Goal: Task Accomplishment & Management: Manage account settings

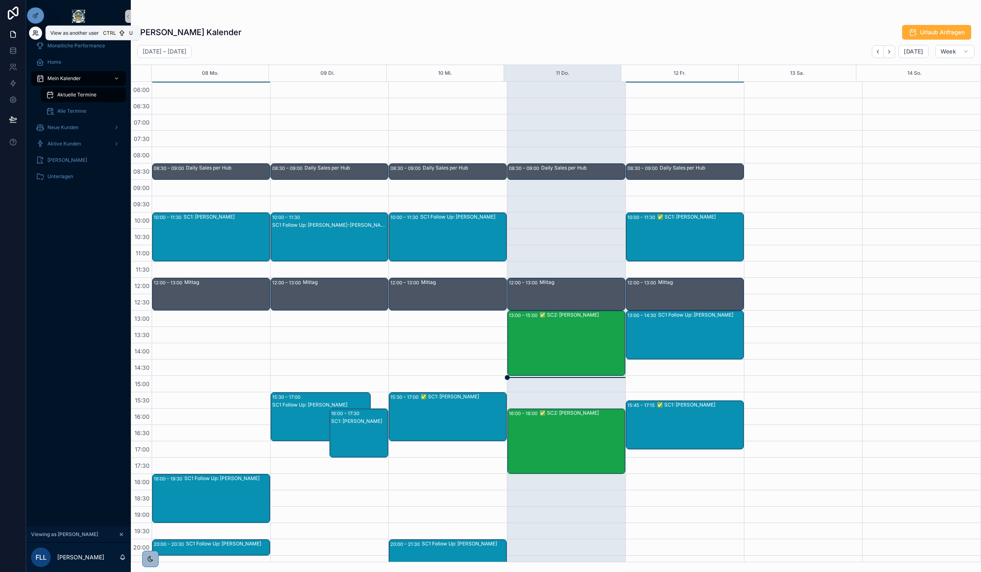
click at [35, 33] on icon at bounding box center [35, 33] width 7 height 7
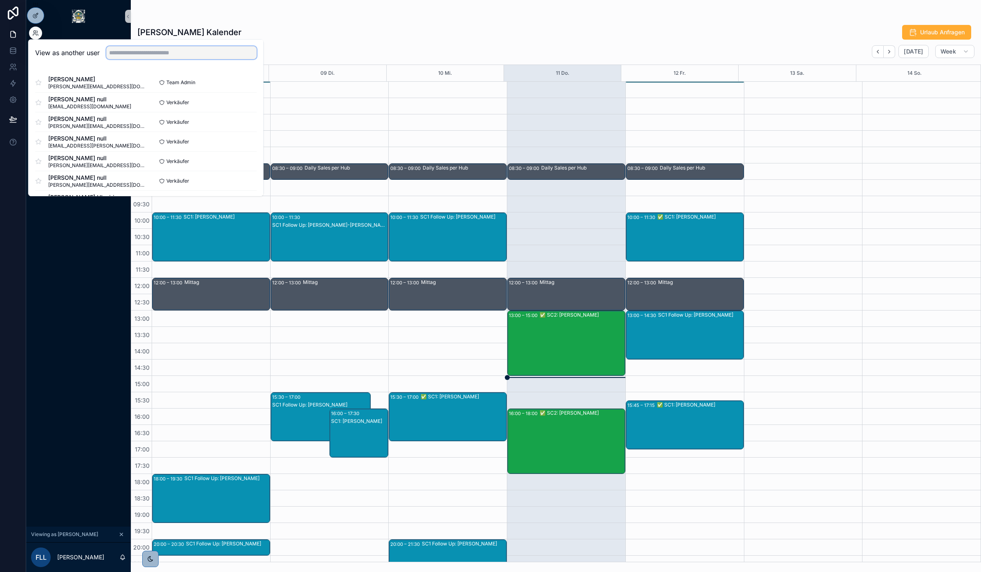
click at [161, 54] on input "text" at bounding box center [181, 52] width 150 height 13
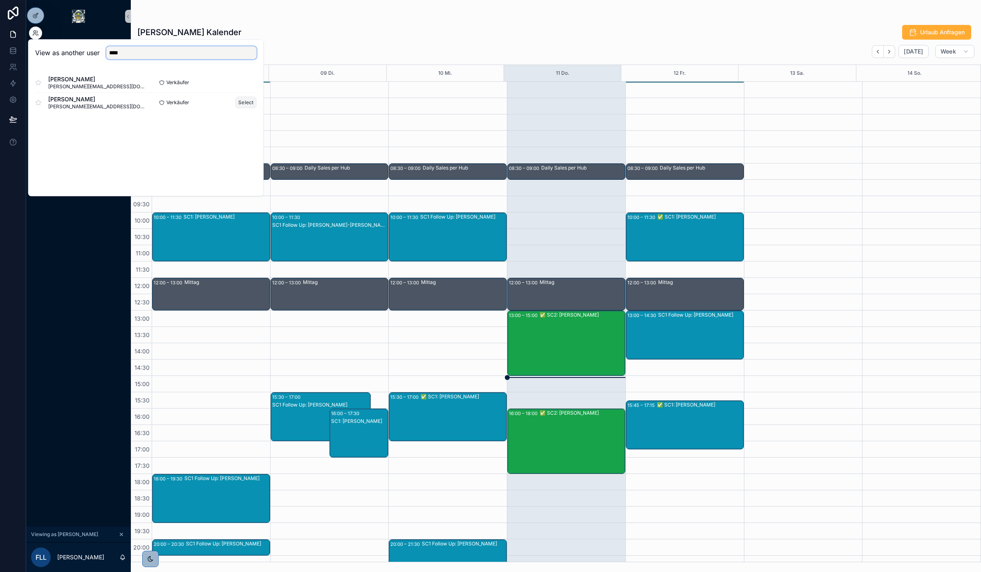
type input "****"
click at [239, 103] on button "Select" at bounding box center [245, 102] width 21 height 12
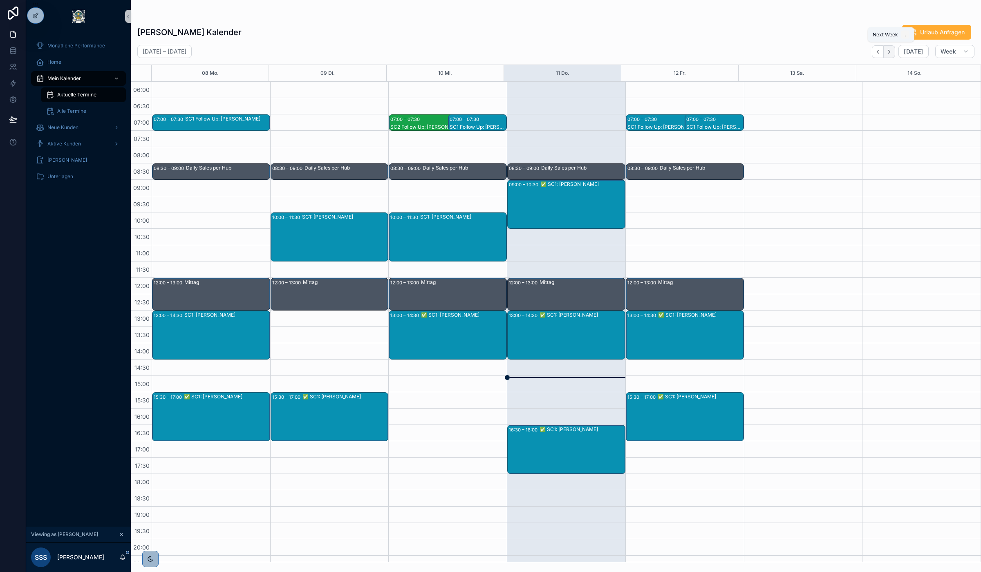
click at [893, 49] on button "Next" at bounding box center [889, 51] width 11 height 13
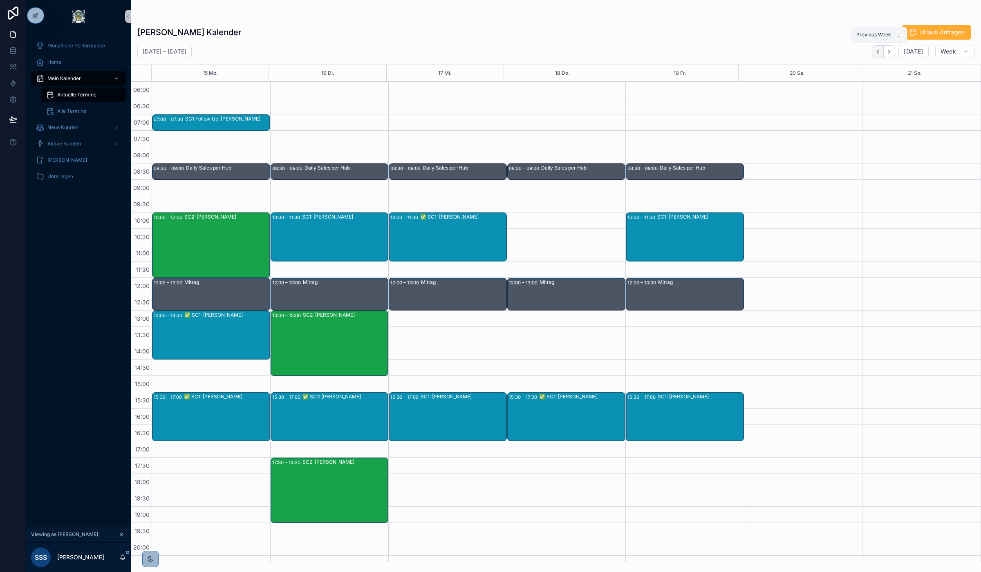
click at [879, 50] on icon "Back" at bounding box center [878, 52] width 6 height 6
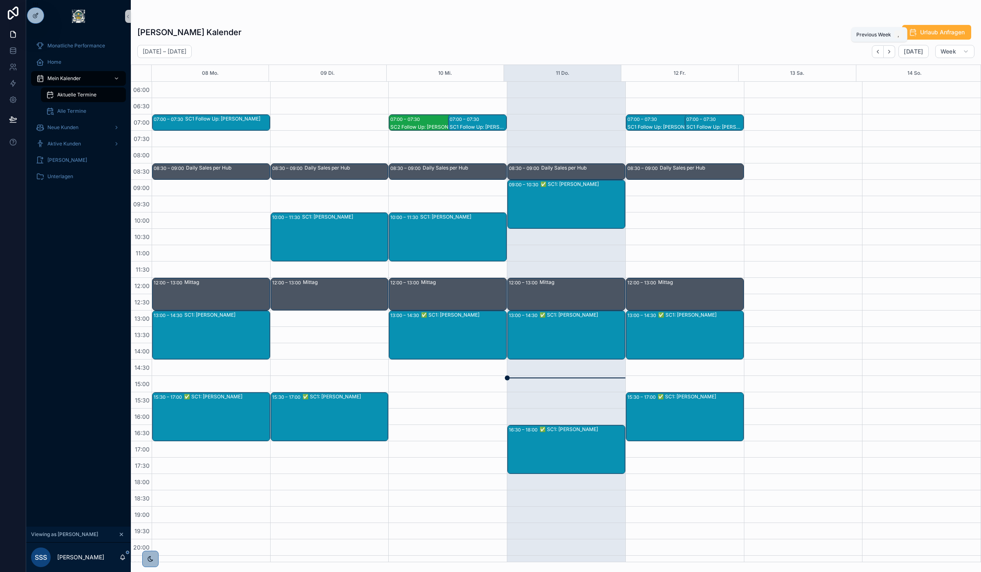
click at [879, 50] on icon "Back" at bounding box center [878, 52] width 6 height 6
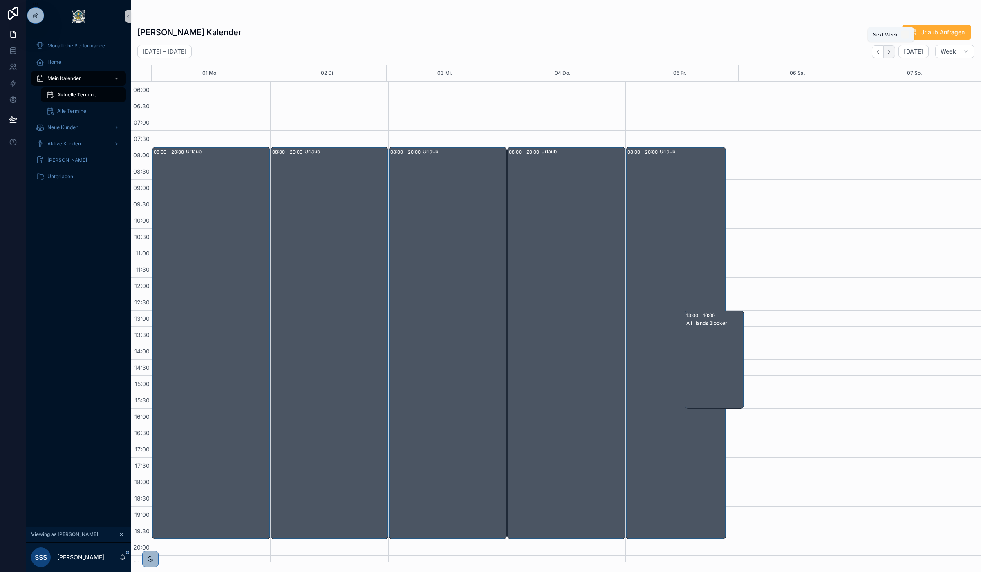
click at [887, 54] on icon "Next" at bounding box center [889, 52] width 6 height 6
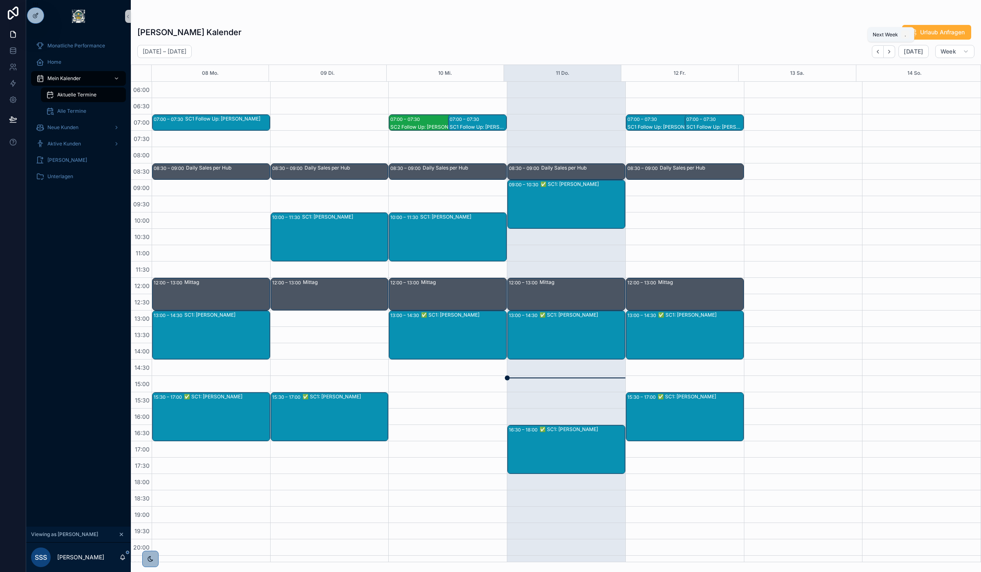
click at [887, 54] on icon "Next" at bounding box center [889, 52] width 6 height 6
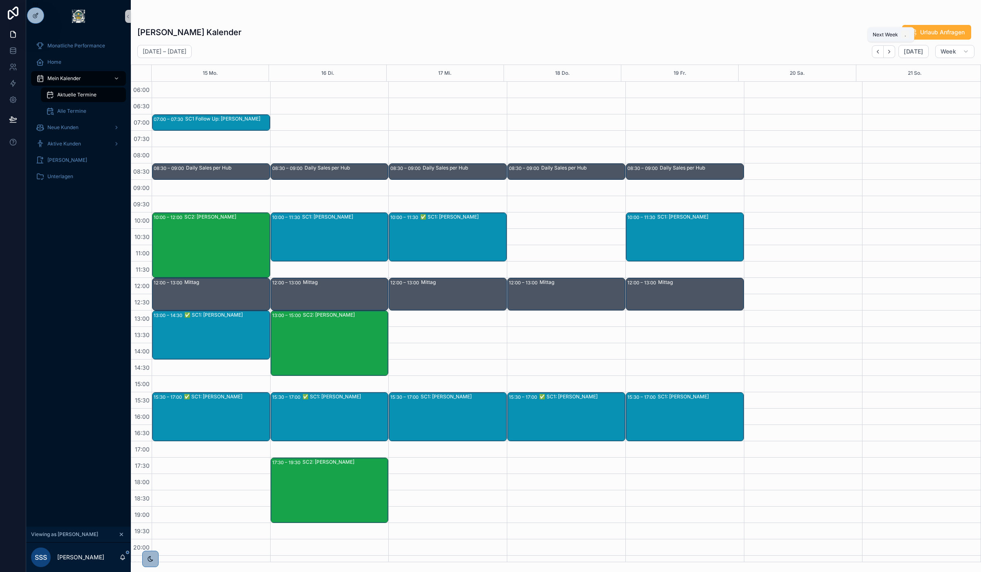
click at [887, 54] on icon "Next" at bounding box center [889, 52] width 6 height 6
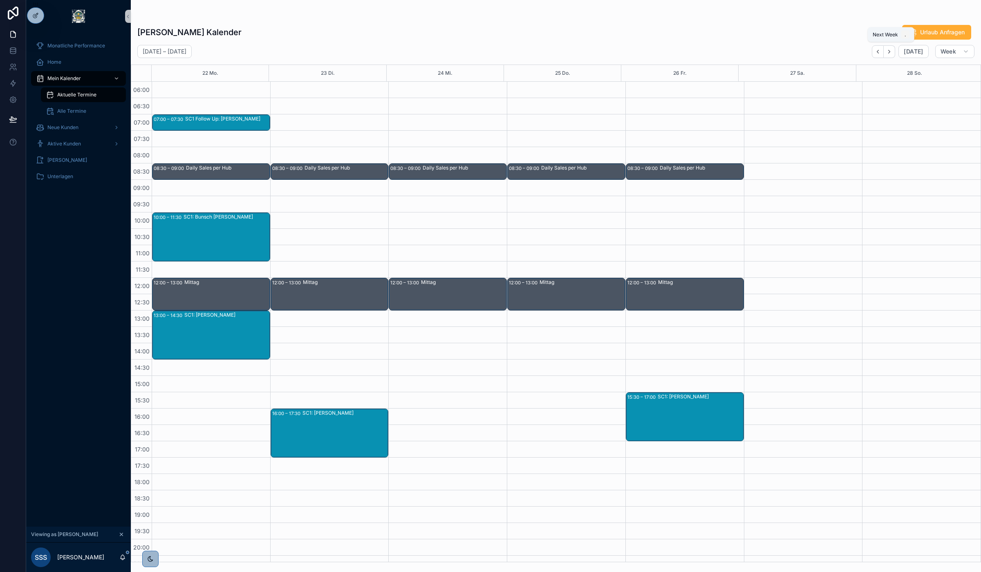
click at [887, 54] on icon "Next" at bounding box center [889, 52] width 6 height 6
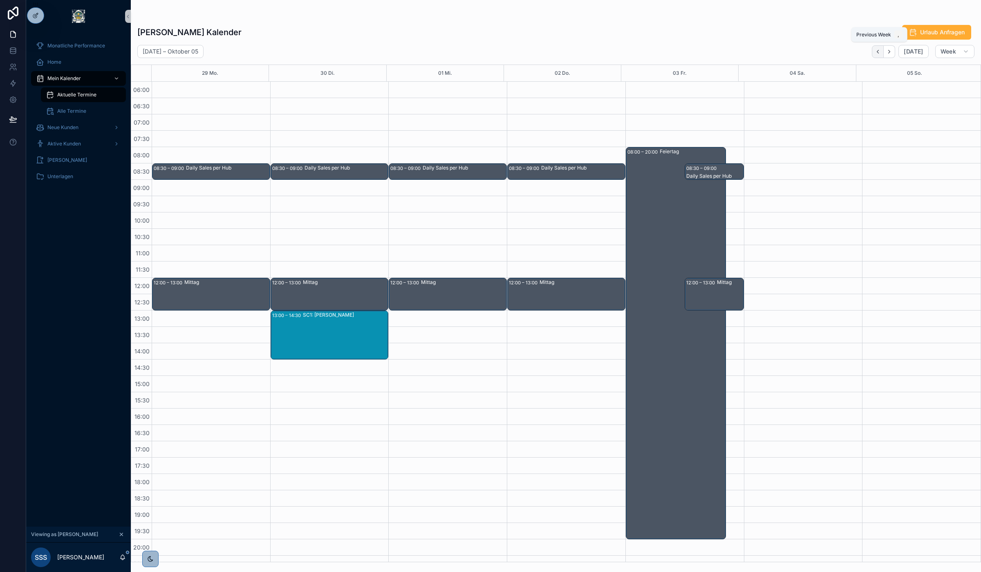
click at [875, 56] on button "Back" at bounding box center [878, 51] width 12 height 13
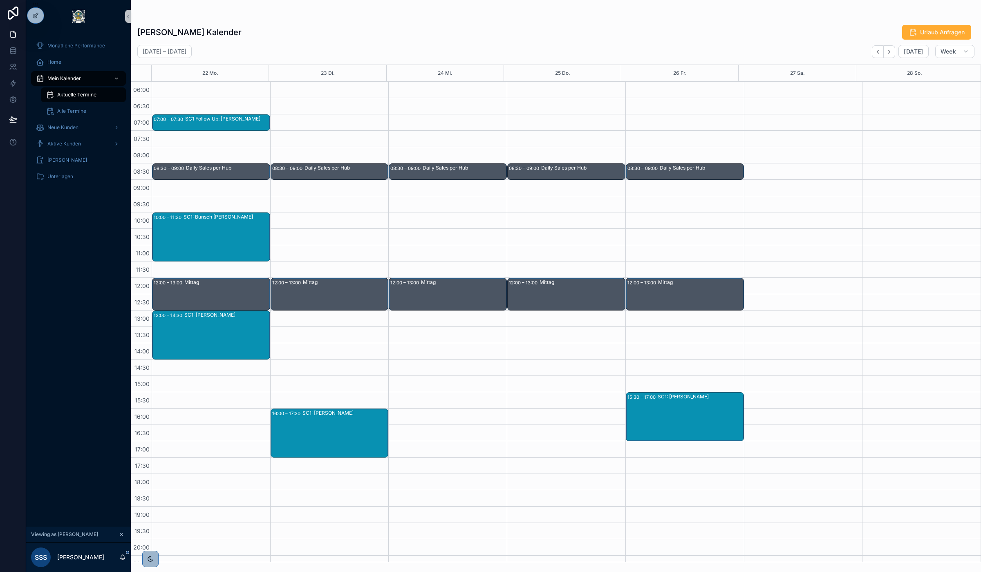
click at [875, 56] on button "Back" at bounding box center [878, 51] width 12 height 13
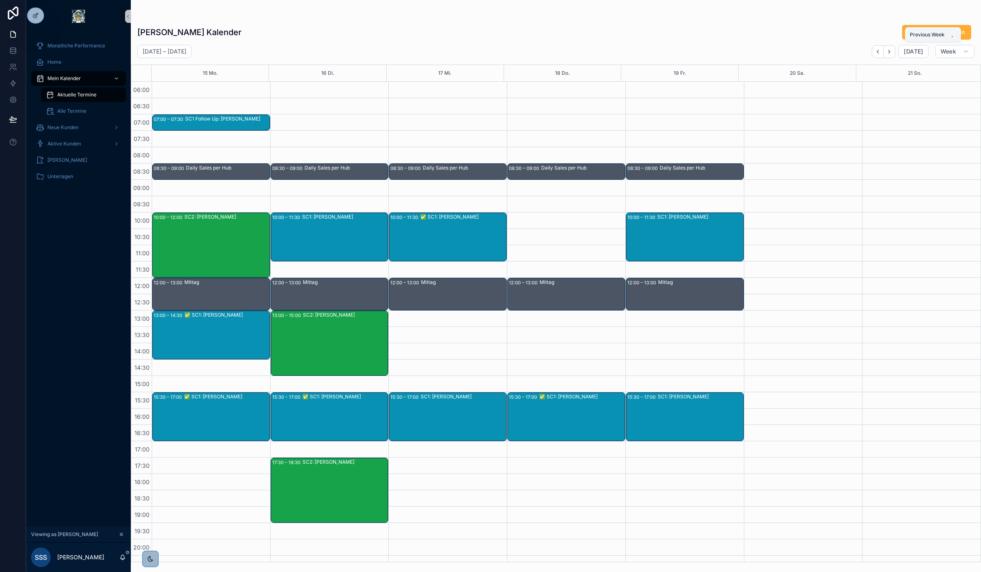
click at [875, 56] on button "Back" at bounding box center [878, 51] width 12 height 13
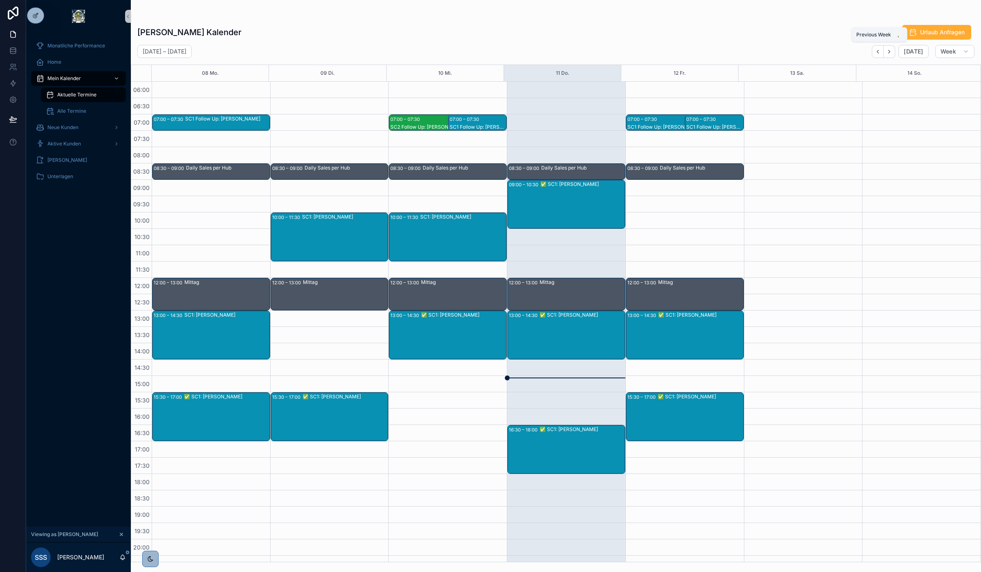
click at [875, 56] on button "Back" at bounding box center [878, 51] width 12 height 13
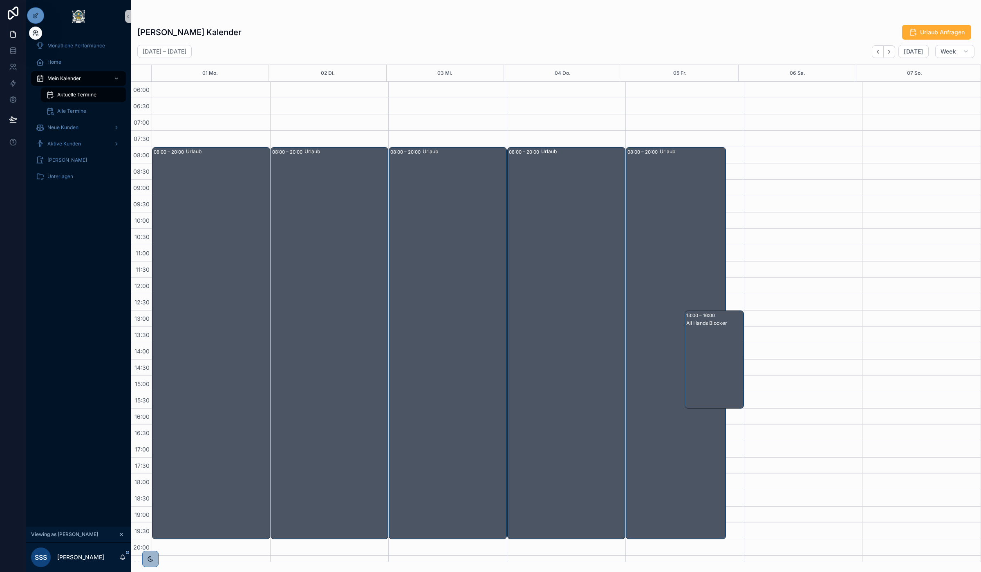
click at [33, 32] on icon at bounding box center [35, 33] width 7 height 7
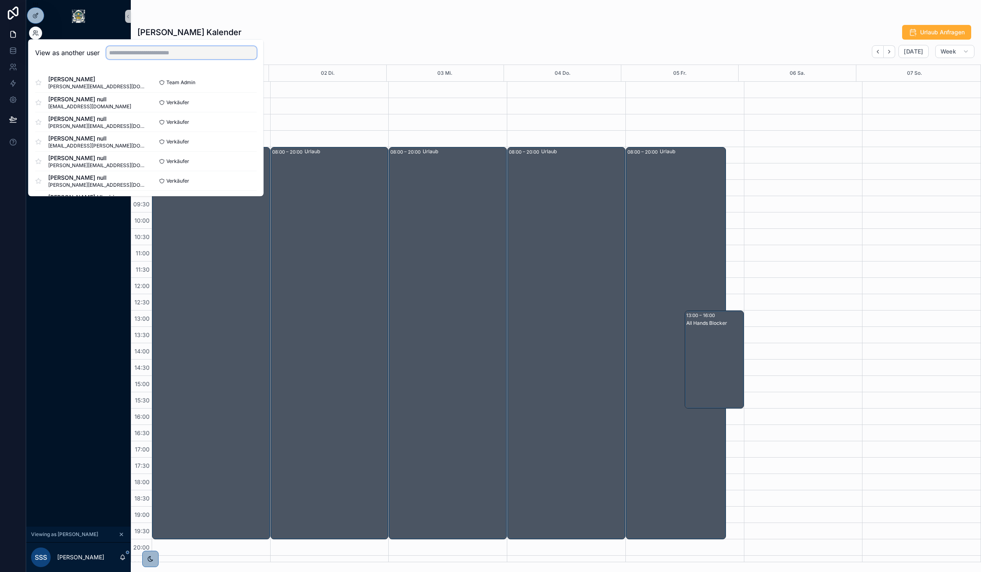
click at [201, 52] on input "text" at bounding box center [181, 52] width 150 height 13
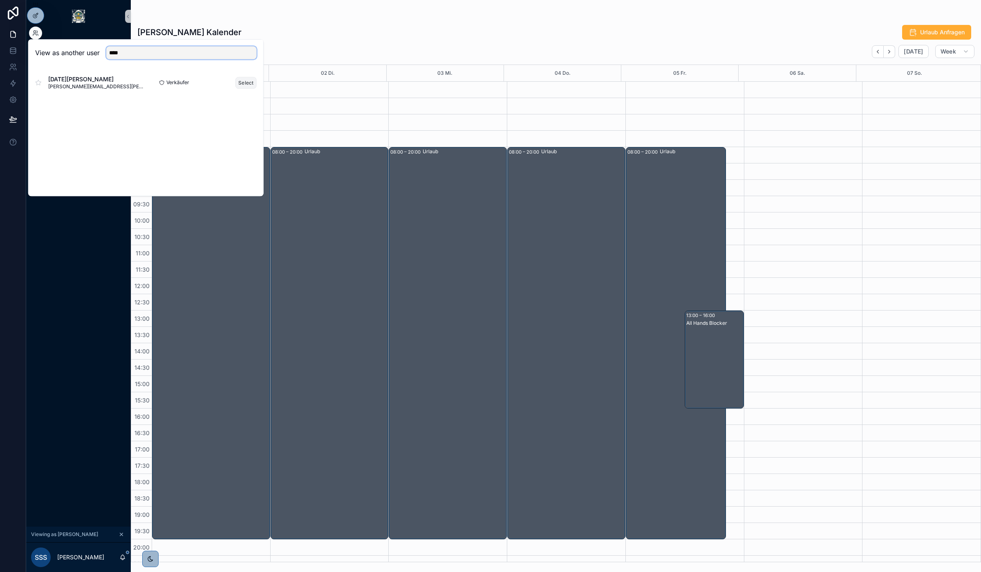
type input "****"
click at [242, 85] on button "Select" at bounding box center [245, 83] width 21 height 12
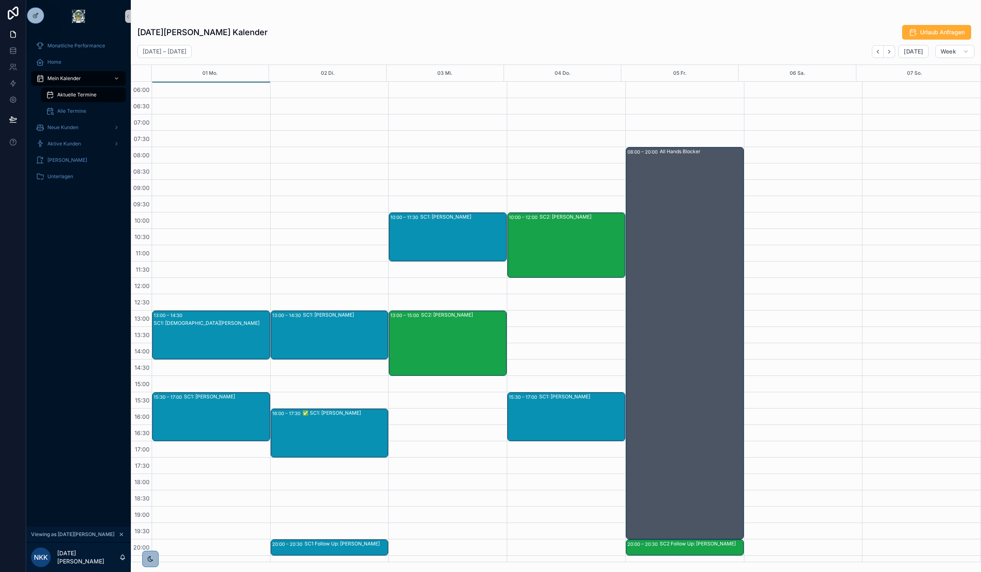
scroll to position [43, 0]
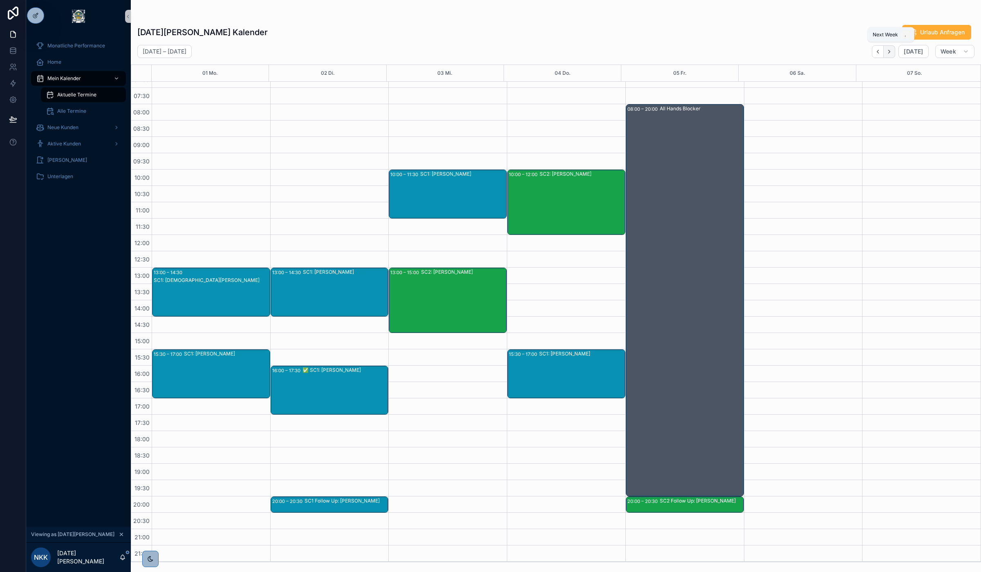
click at [892, 50] on icon "Next" at bounding box center [889, 52] width 6 height 6
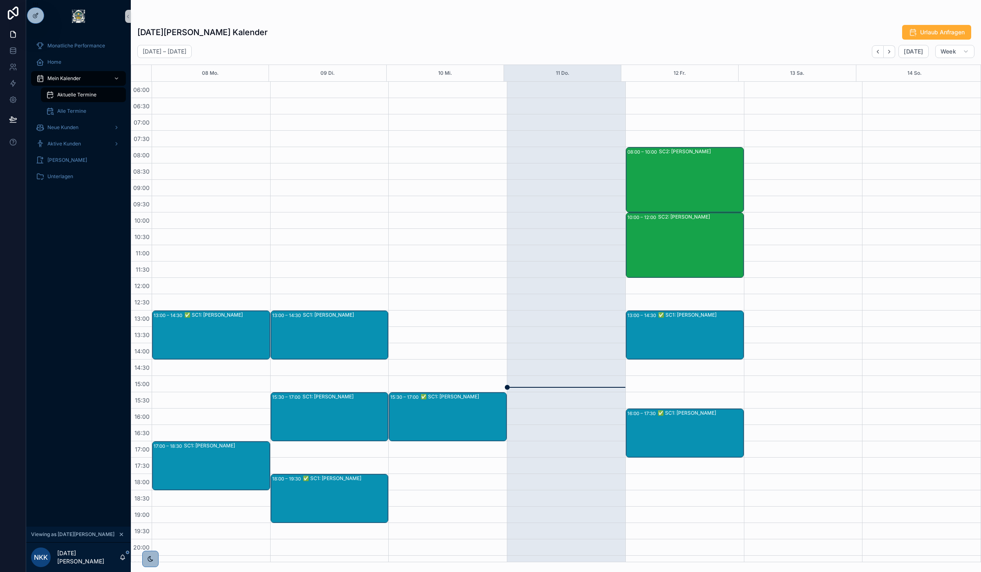
click at [304, 416] on div "SC1: [PERSON_NAME]" at bounding box center [344, 416] width 85 height 47
click at [234, 465] on div "SC1: [PERSON_NAME]" at bounding box center [226, 465] width 85 height 47
click at [336, 326] on div "SC1: [PERSON_NAME]" at bounding box center [345, 334] width 85 height 47
click at [891, 52] on icon "Next" at bounding box center [889, 52] width 6 height 6
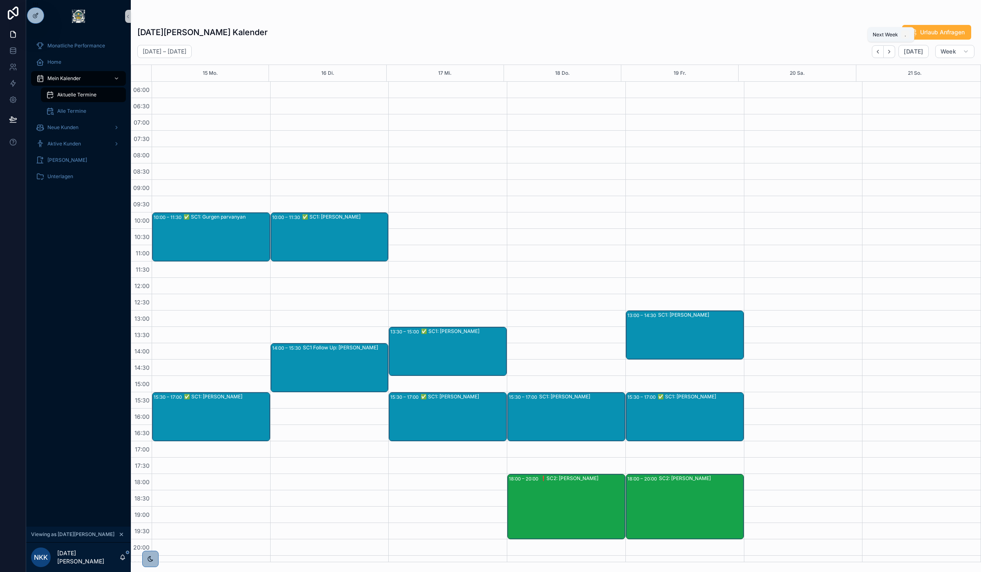
click at [891, 52] on icon "Next" at bounding box center [889, 52] width 6 height 6
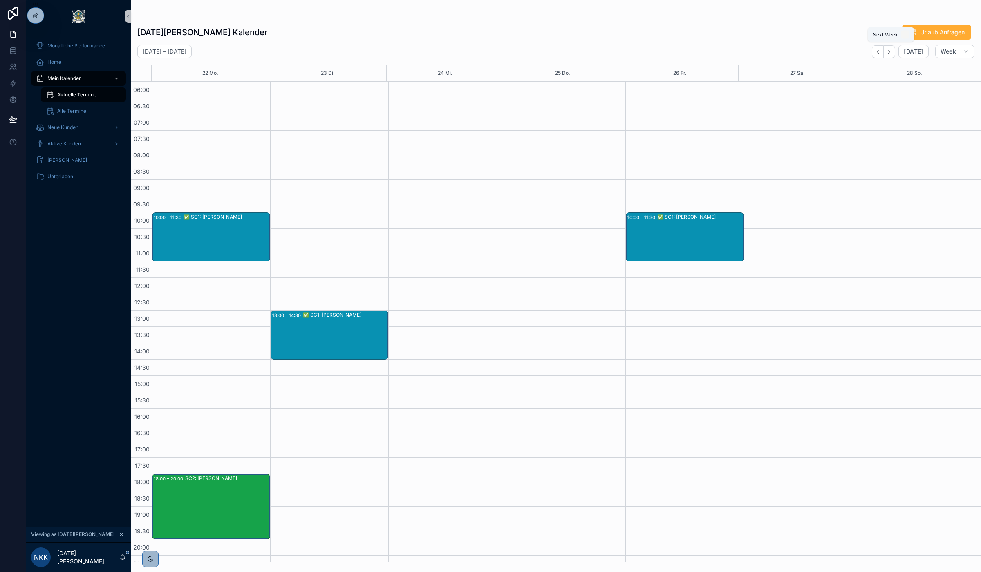
click at [891, 52] on icon "Next" at bounding box center [889, 52] width 6 height 6
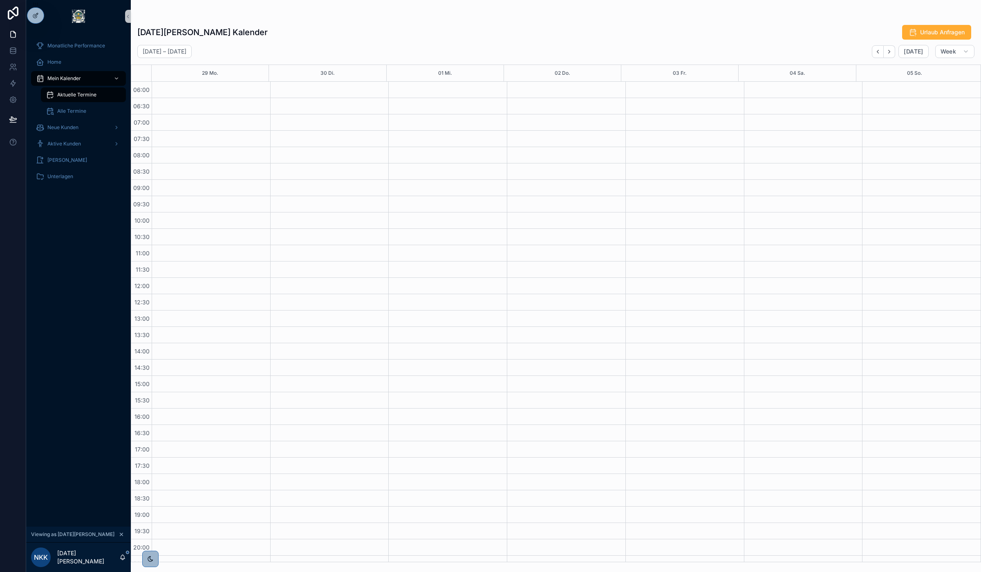
click at [891, 52] on icon "Next" at bounding box center [889, 52] width 6 height 6
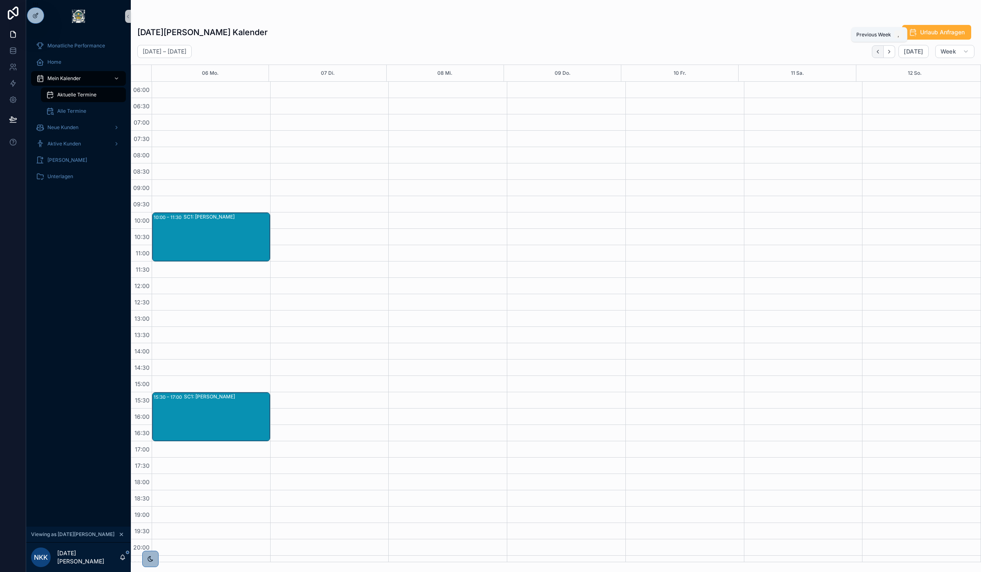
click at [881, 52] on icon "Back" at bounding box center [878, 52] width 6 height 6
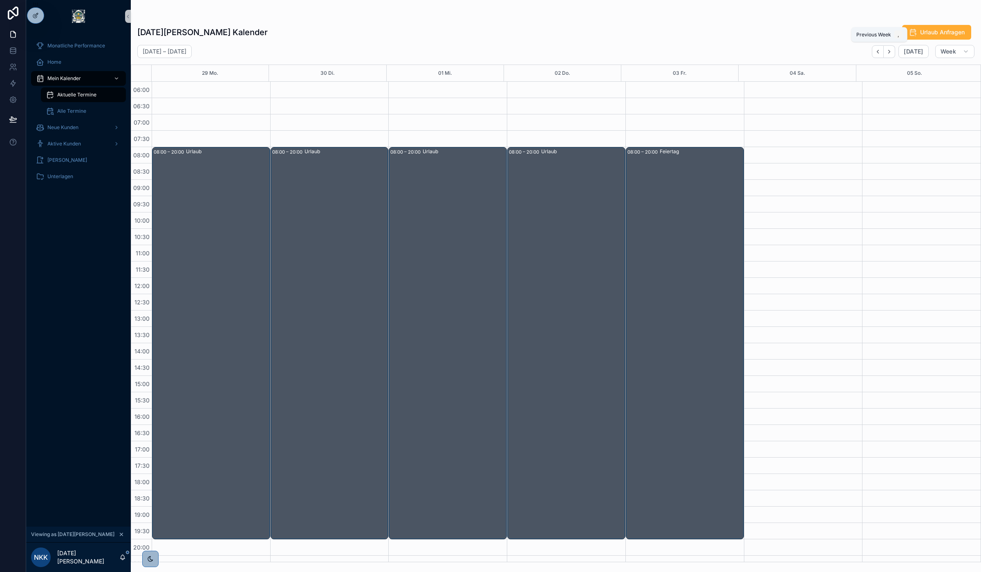
click at [881, 52] on icon "Back" at bounding box center [878, 52] width 6 height 6
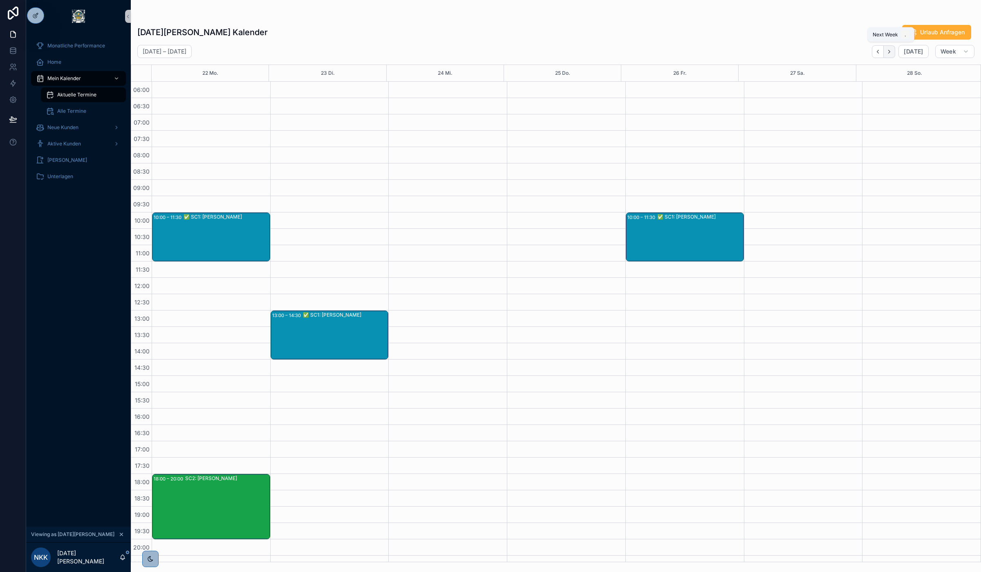
click at [889, 52] on icon "Next" at bounding box center [889, 52] width 6 height 6
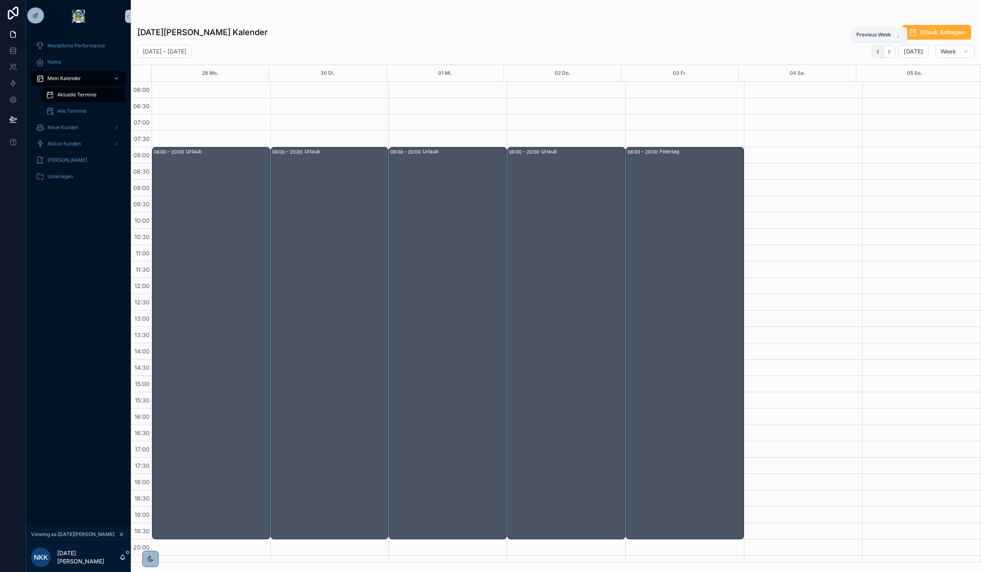
click at [877, 52] on icon "Back" at bounding box center [878, 52] width 6 height 6
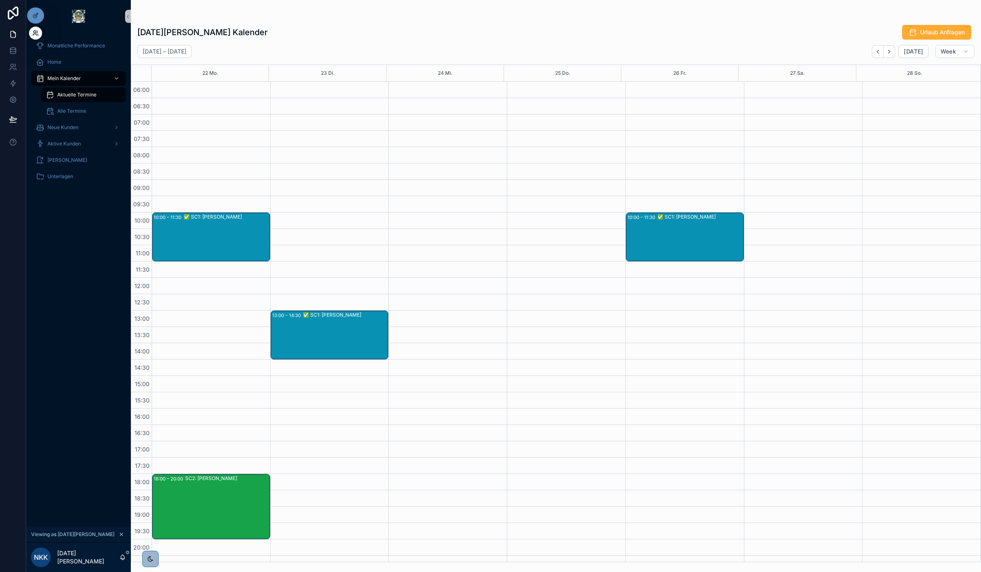
click at [34, 33] on icon at bounding box center [35, 33] width 7 height 7
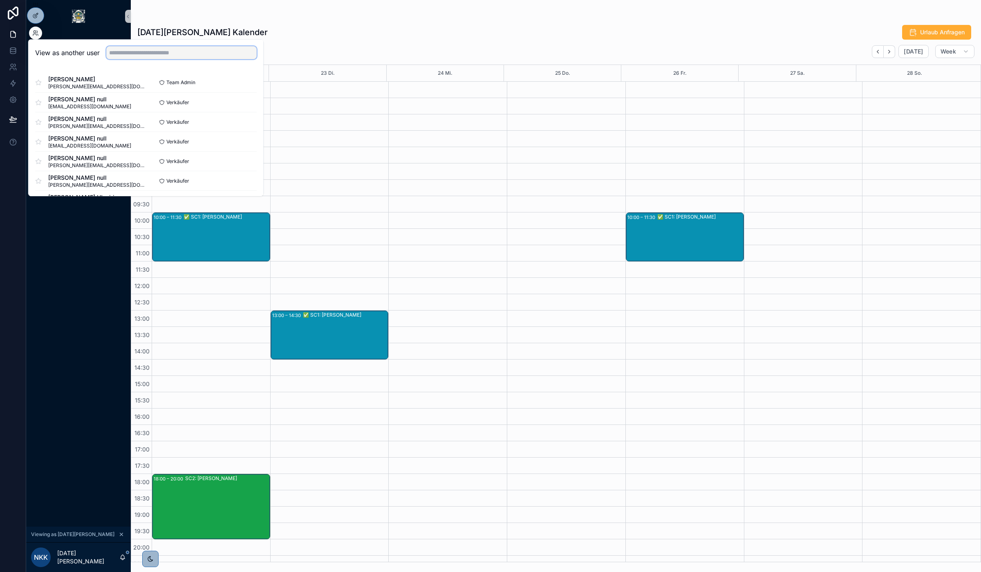
click at [138, 50] on input "text" at bounding box center [181, 52] width 150 height 13
type input "*******"
click at [246, 103] on button "Select" at bounding box center [245, 102] width 21 height 12
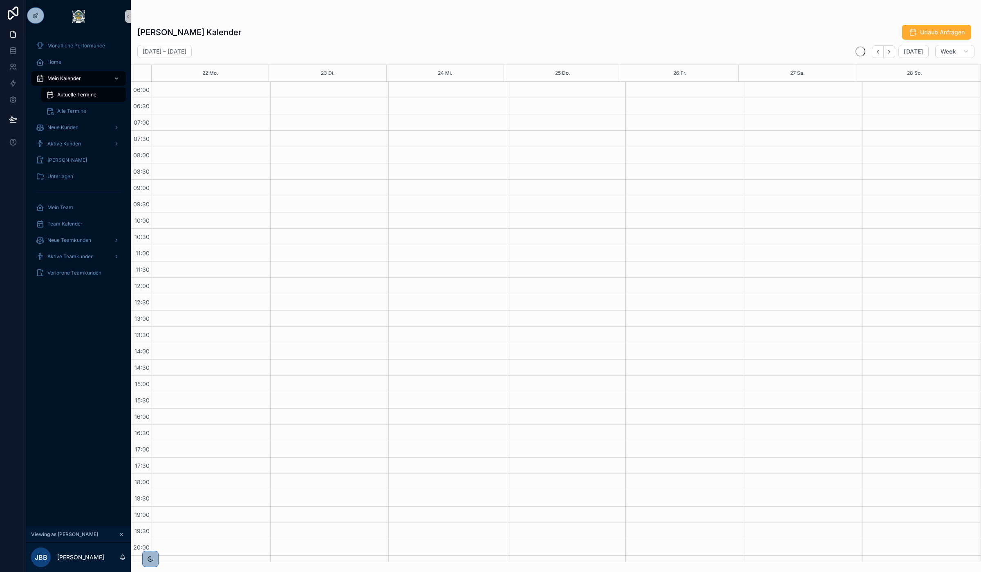
scroll to position [43, 0]
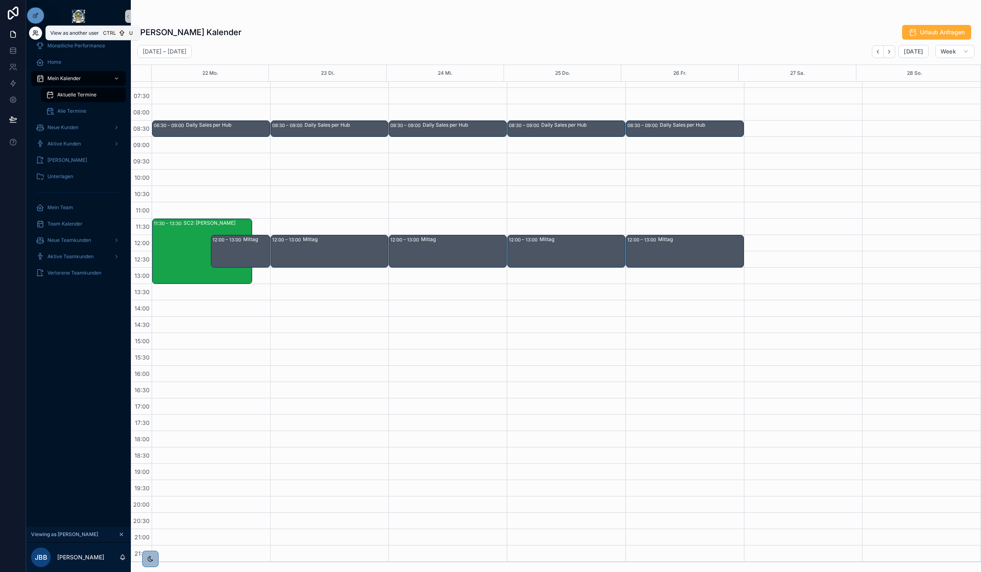
click at [34, 35] on icon at bounding box center [35, 33] width 7 height 7
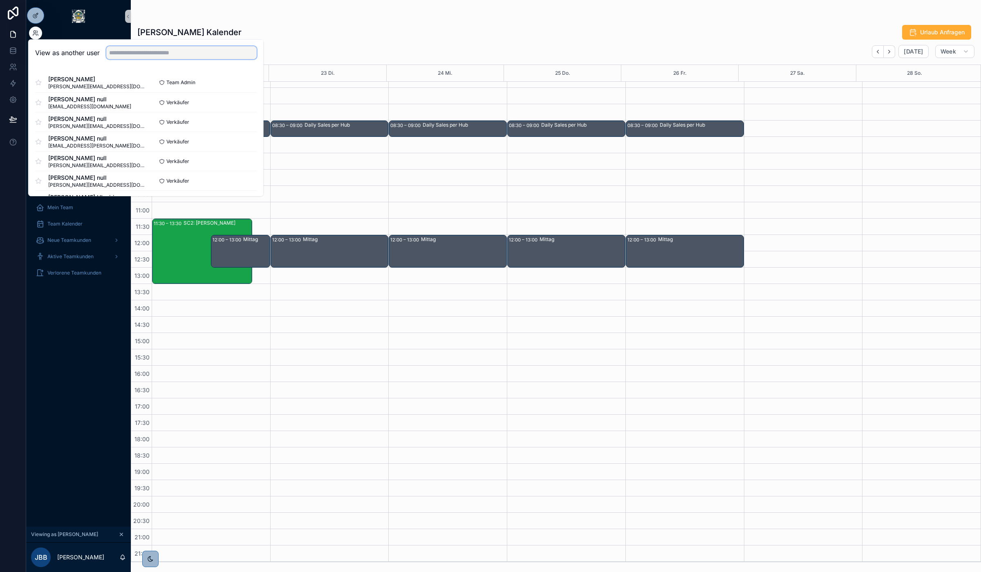
click at [181, 58] on input "text" at bounding box center [181, 52] width 150 height 13
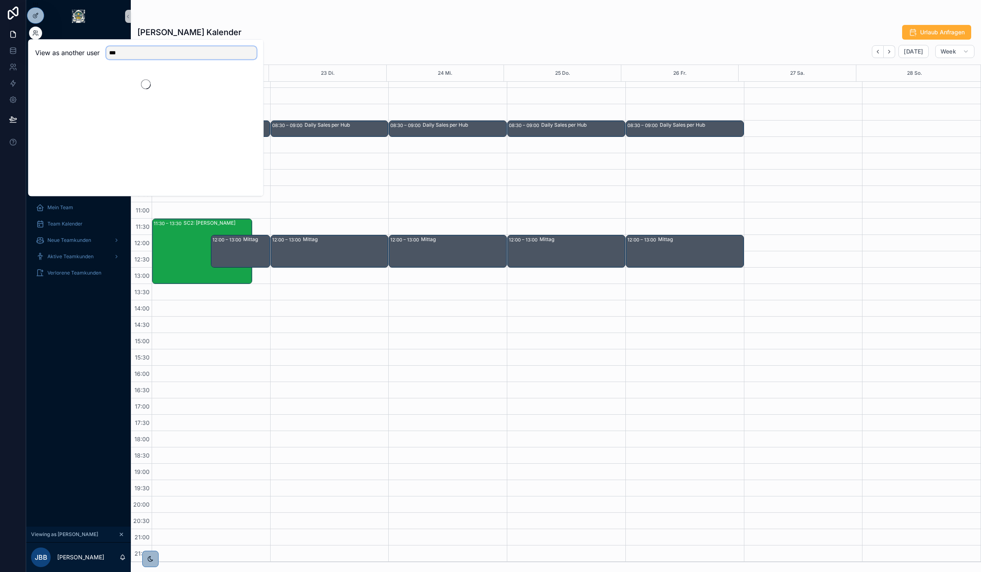
click at [125, 53] on input "***" at bounding box center [181, 52] width 150 height 13
type input "***"
click at [158, 56] on input "***" at bounding box center [181, 52] width 150 height 13
click at [84, 83] on span "[PERSON_NAME] Akbulut" at bounding box center [89, 79] width 83 height 8
click at [242, 82] on button "Select" at bounding box center [245, 83] width 21 height 12
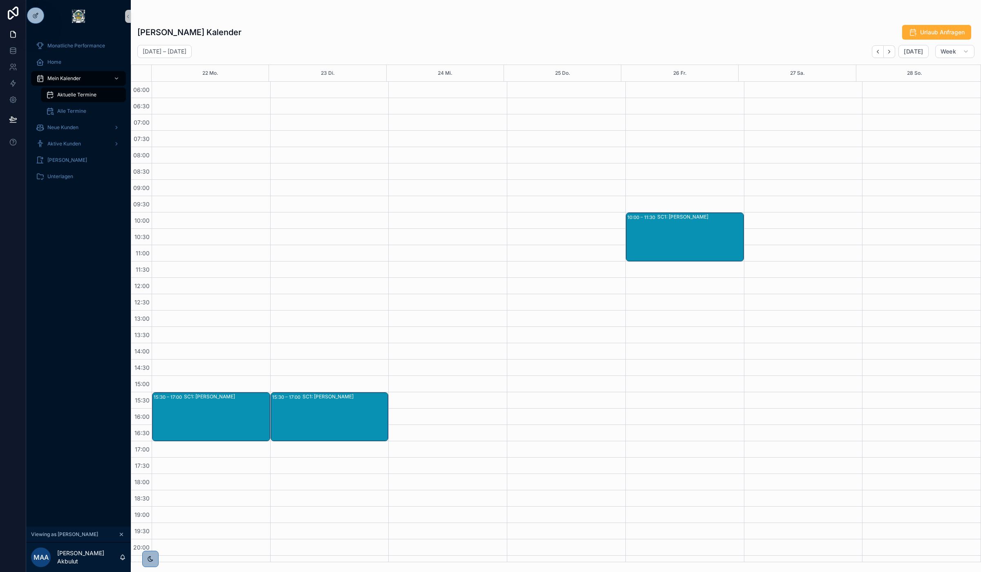
scroll to position [43, 0]
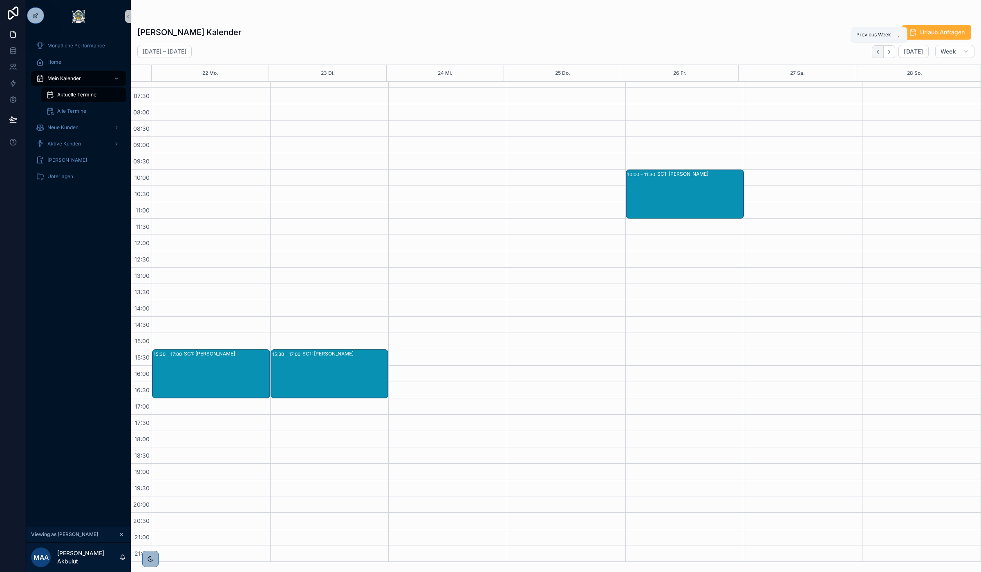
click at [880, 57] on button "Back" at bounding box center [878, 51] width 12 height 13
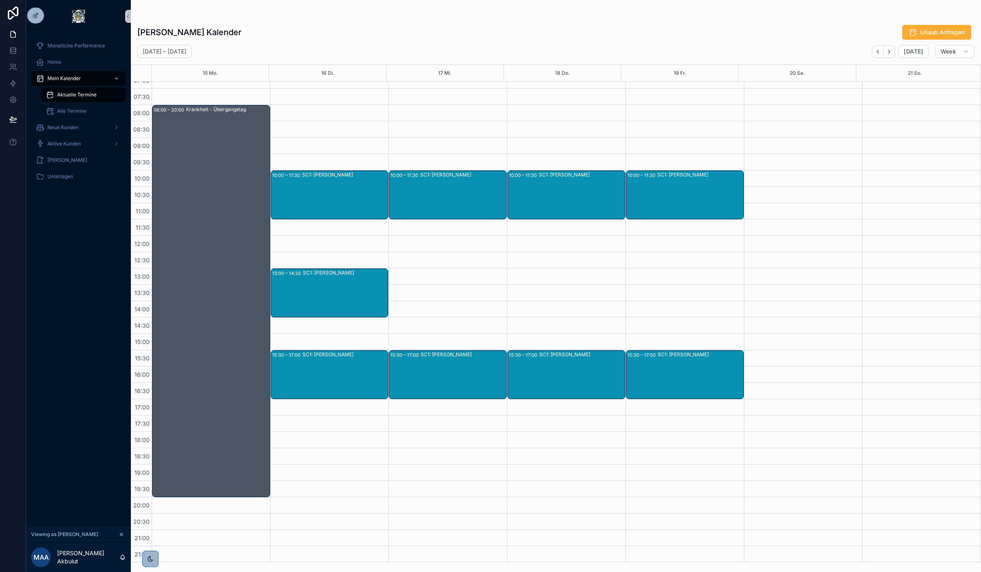
scroll to position [43, 0]
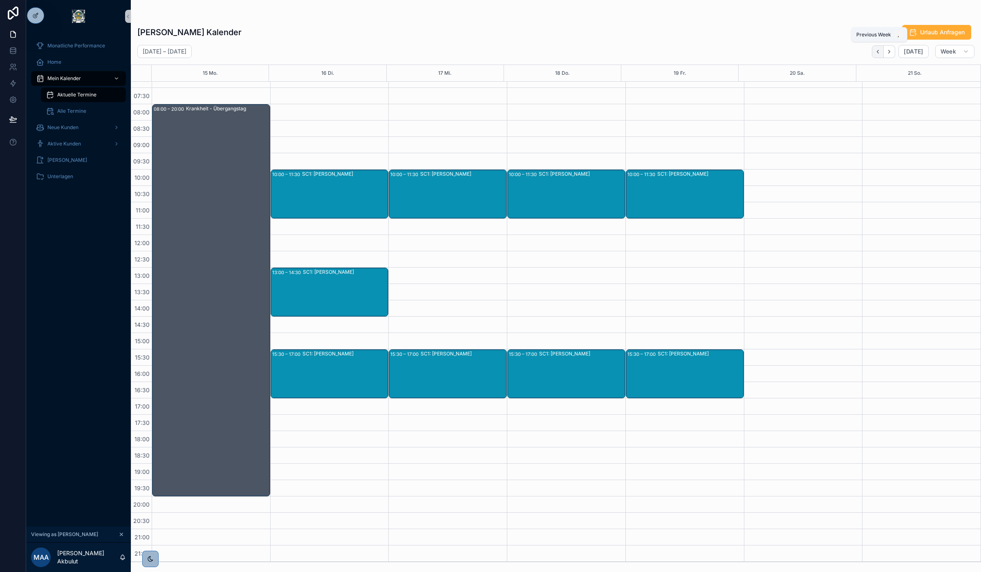
click at [880, 54] on icon "Back" at bounding box center [878, 52] width 6 height 6
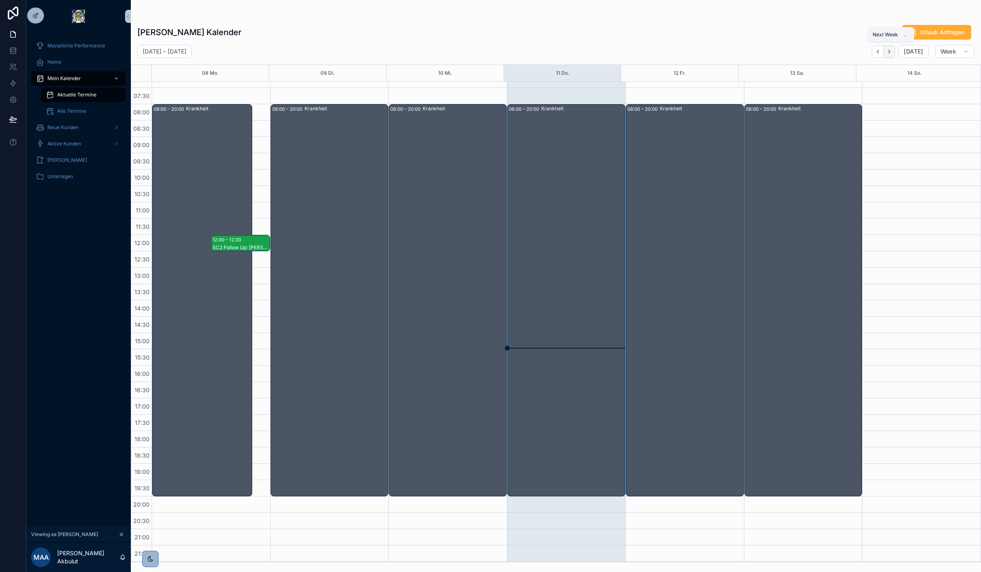
click at [892, 53] on icon "Next" at bounding box center [889, 52] width 6 height 6
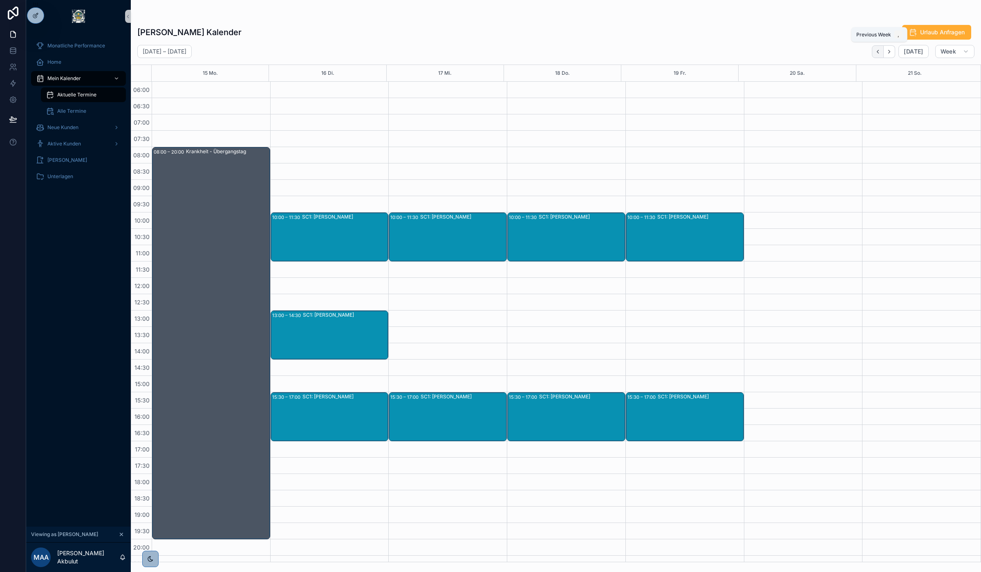
click at [878, 50] on icon "Back" at bounding box center [878, 52] width 6 height 6
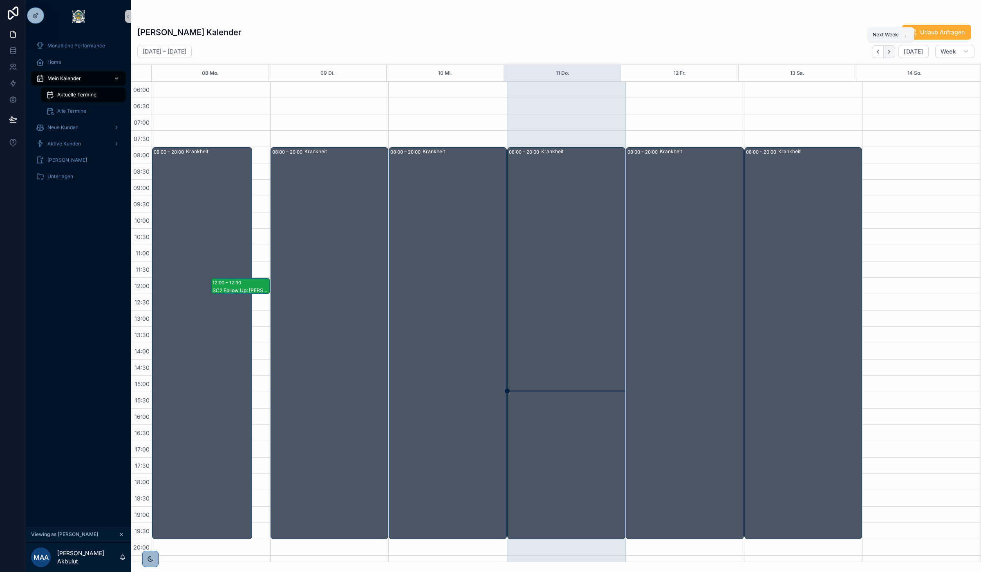
click at [892, 54] on icon "Next" at bounding box center [889, 52] width 6 height 6
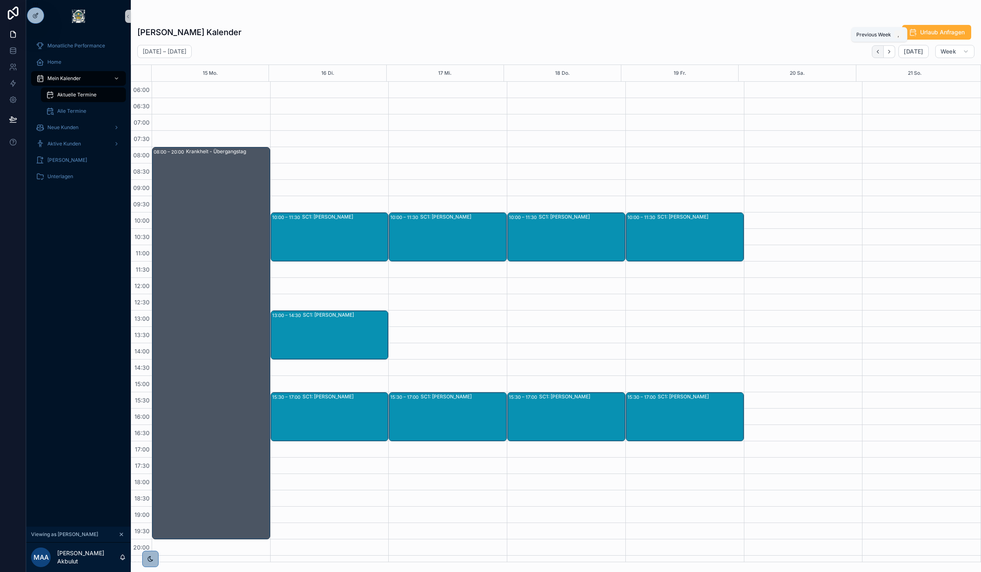
click at [879, 56] on button "Back" at bounding box center [878, 51] width 12 height 13
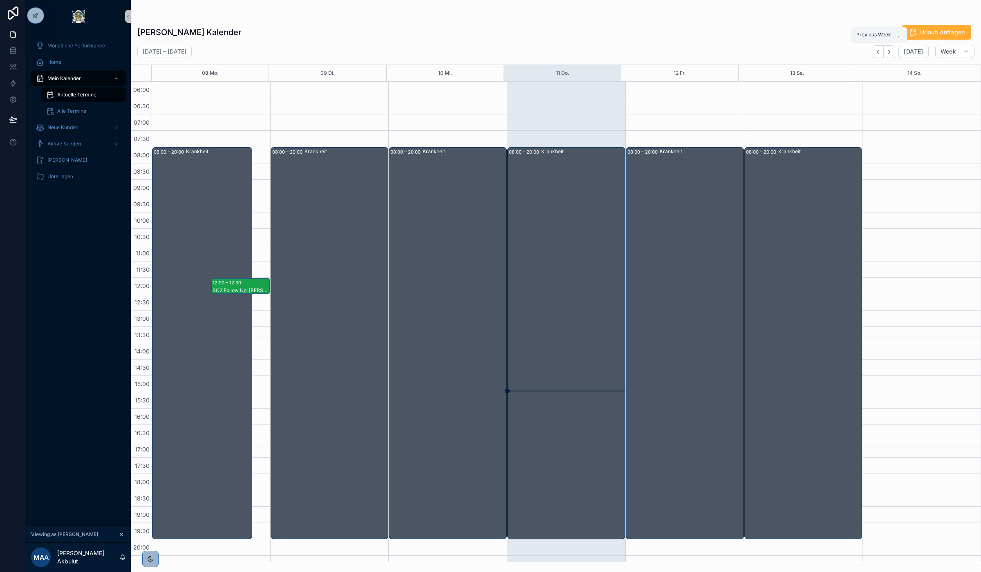
click at [879, 56] on button "Back" at bounding box center [878, 51] width 12 height 13
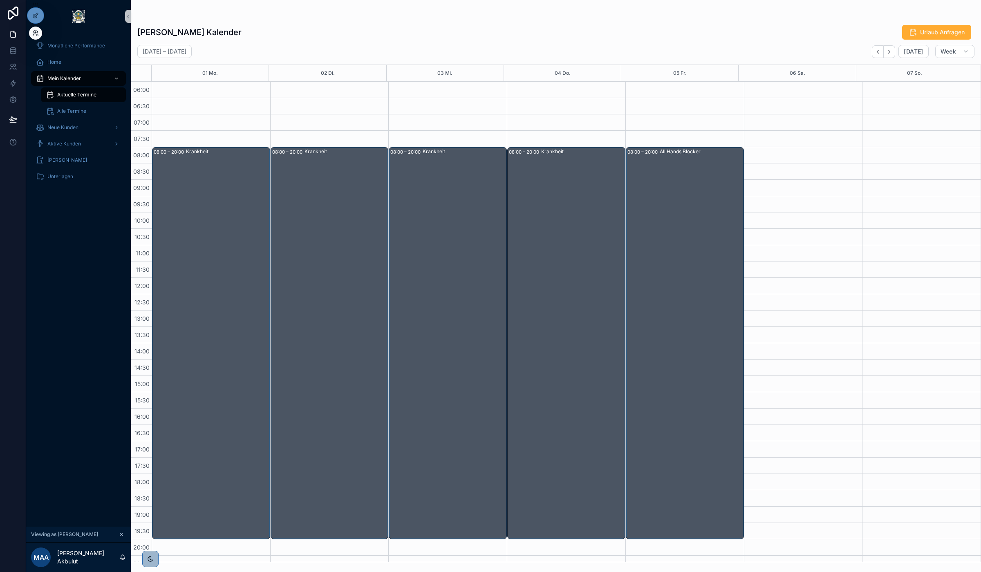
click at [33, 35] on icon at bounding box center [34, 35] width 3 height 2
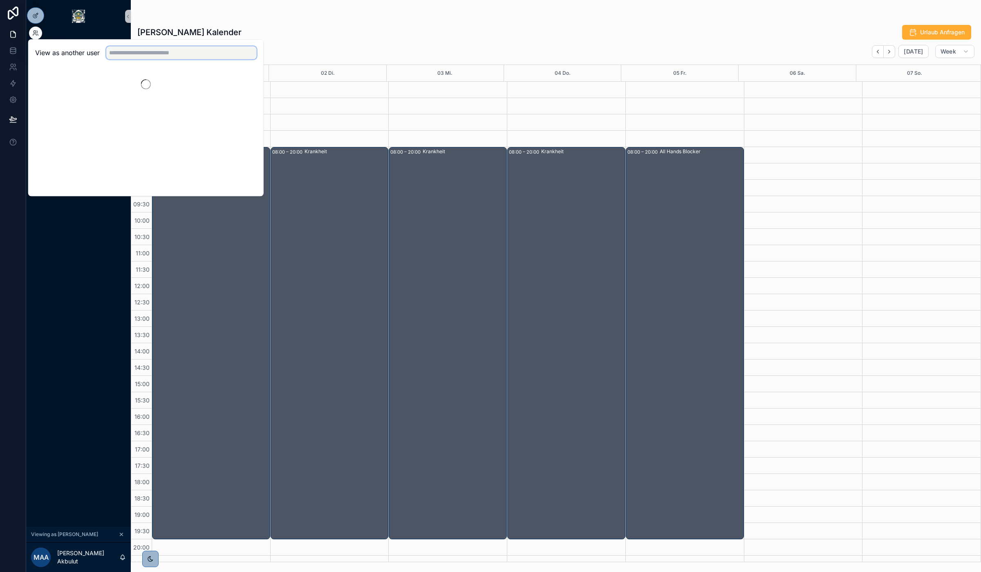
click at [134, 52] on input "text" at bounding box center [181, 52] width 150 height 13
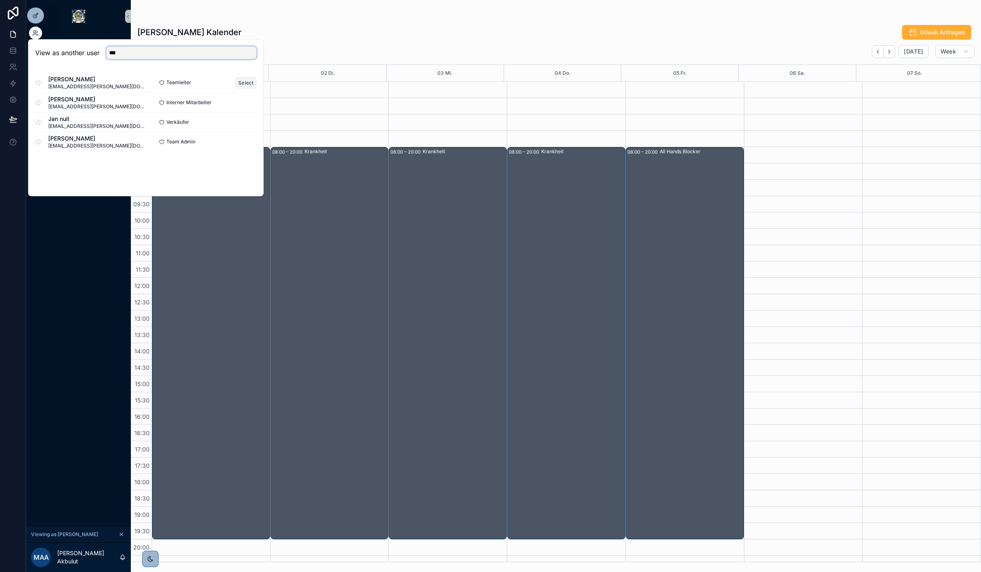
type input "***"
click at [246, 80] on button "Select" at bounding box center [245, 83] width 21 height 12
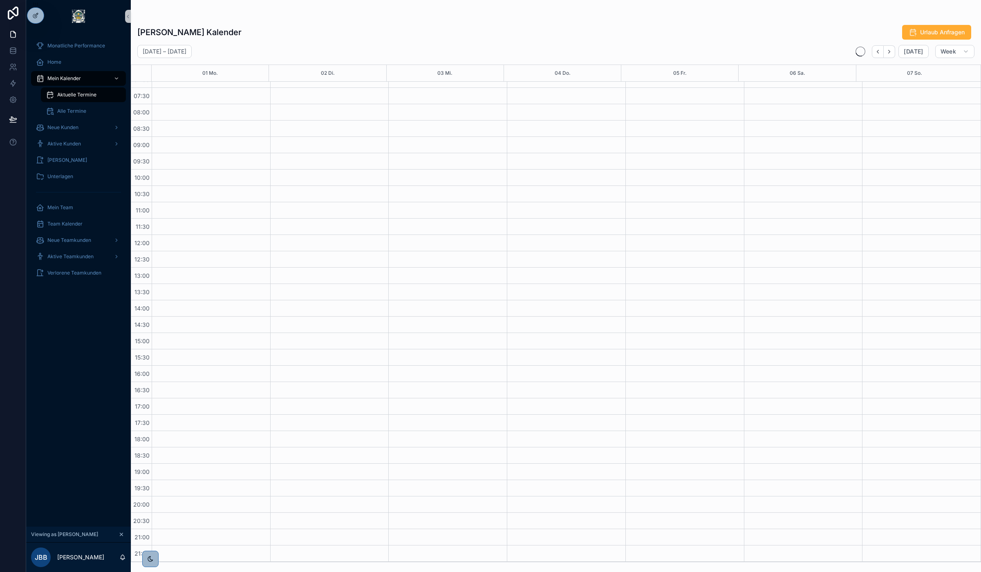
scroll to position [43, 0]
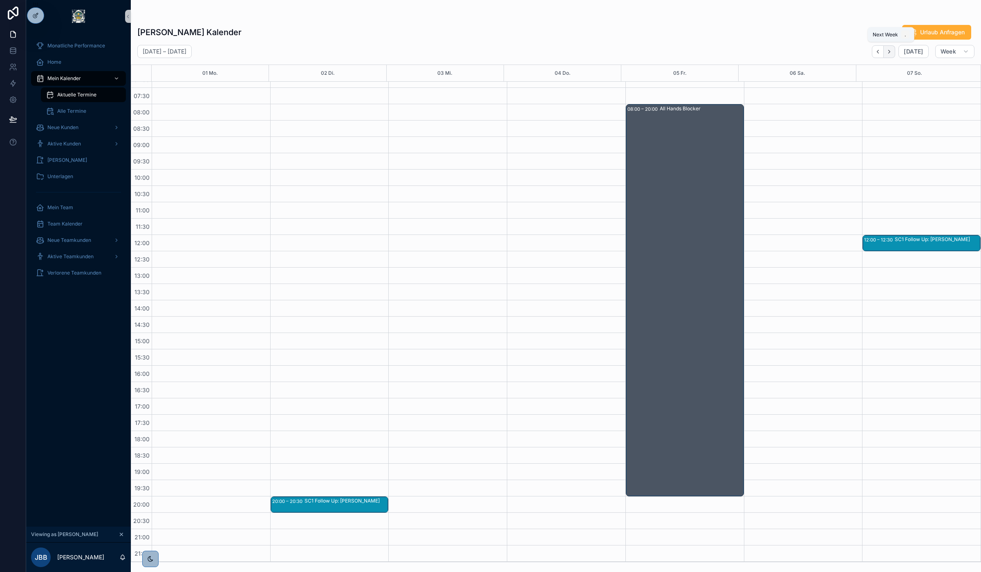
click at [893, 52] on button "Next" at bounding box center [889, 51] width 11 height 13
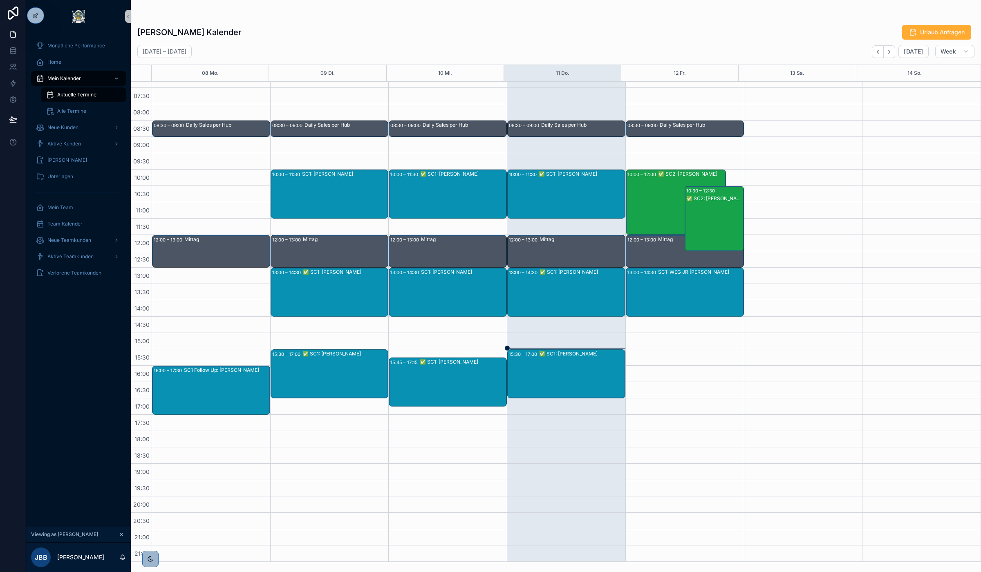
click at [546, 369] on div "✅ SC1: [PERSON_NAME]" at bounding box center [581, 373] width 85 height 47
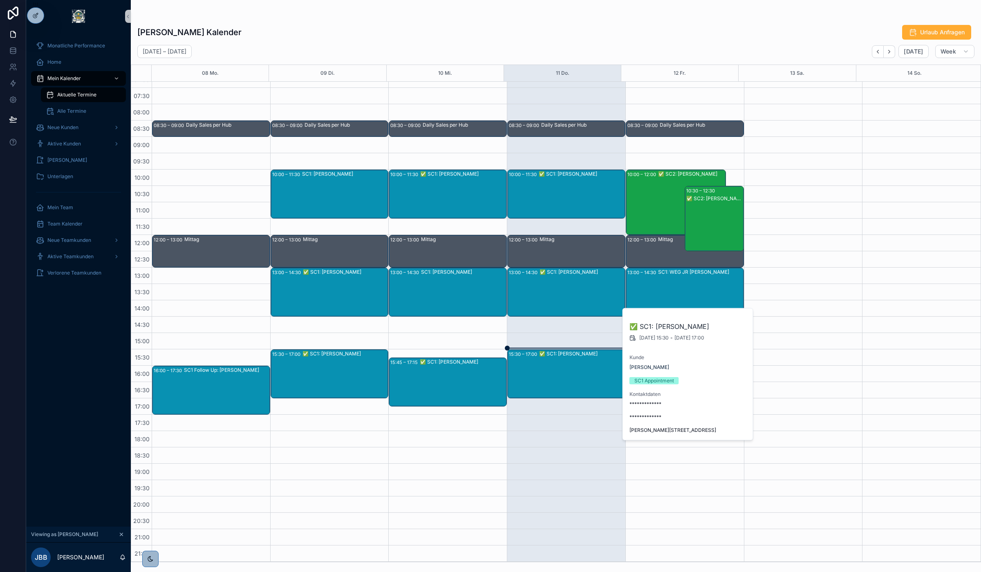
click at [546, 369] on div "✅ SC1: [PERSON_NAME]" at bounding box center [581, 373] width 85 height 47
